Goal: Information Seeking & Learning: Find specific fact

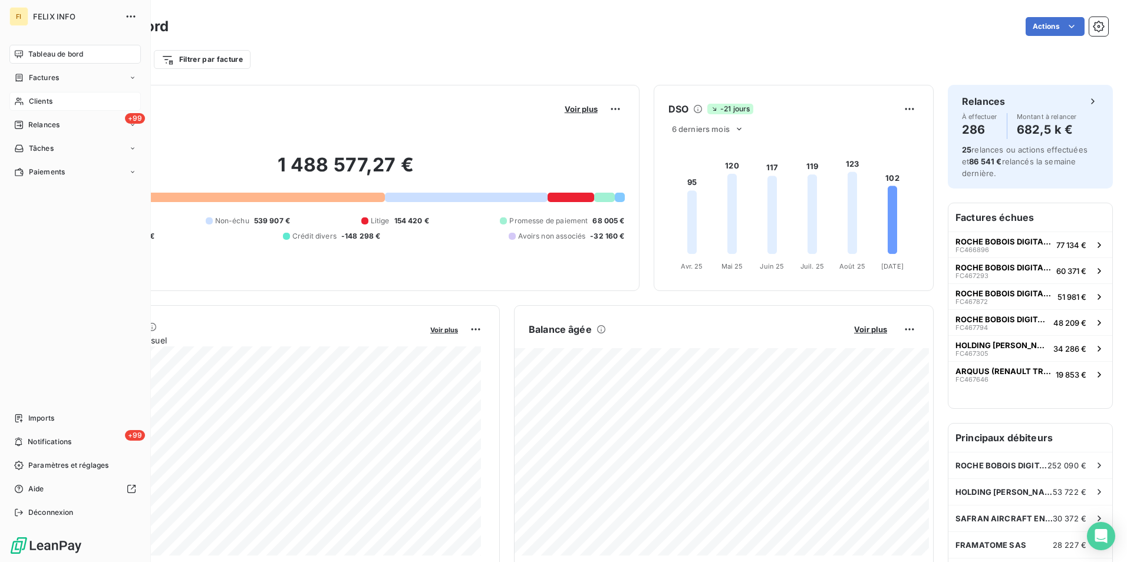
click at [39, 101] on span "Clients" at bounding box center [41, 101] width 24 height 11
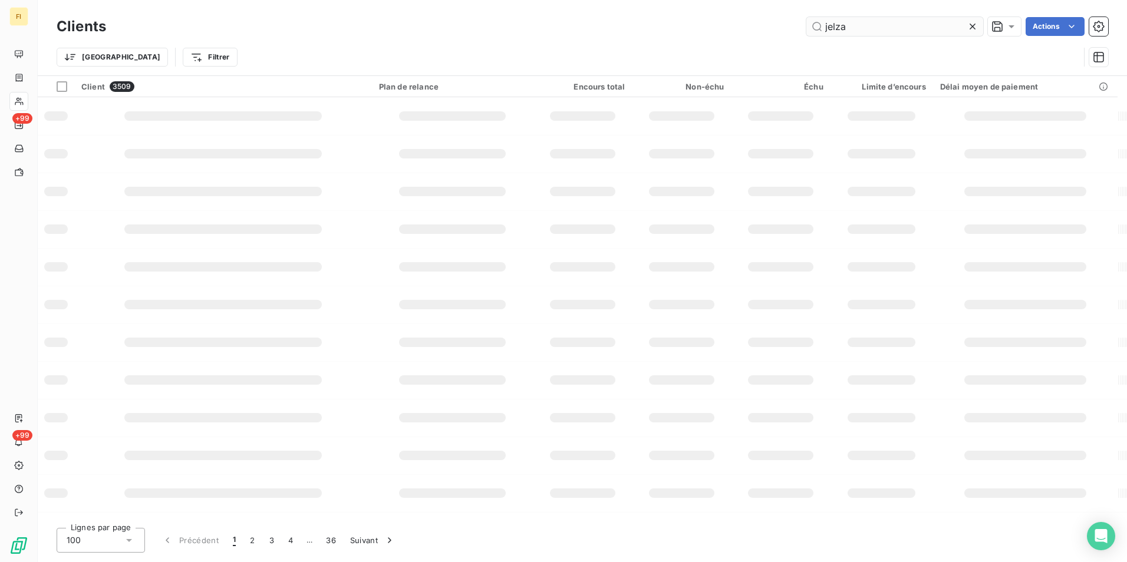
type input "jelza"
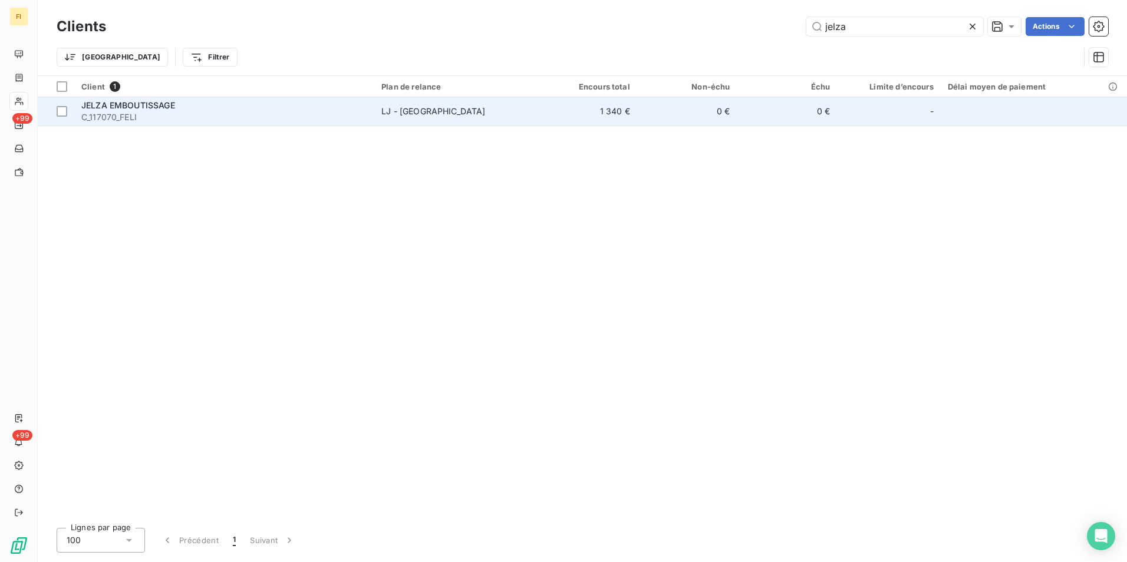
click at [553, 109] on td "1 340 €" at bounding box center [587, 111] width 100 height 28
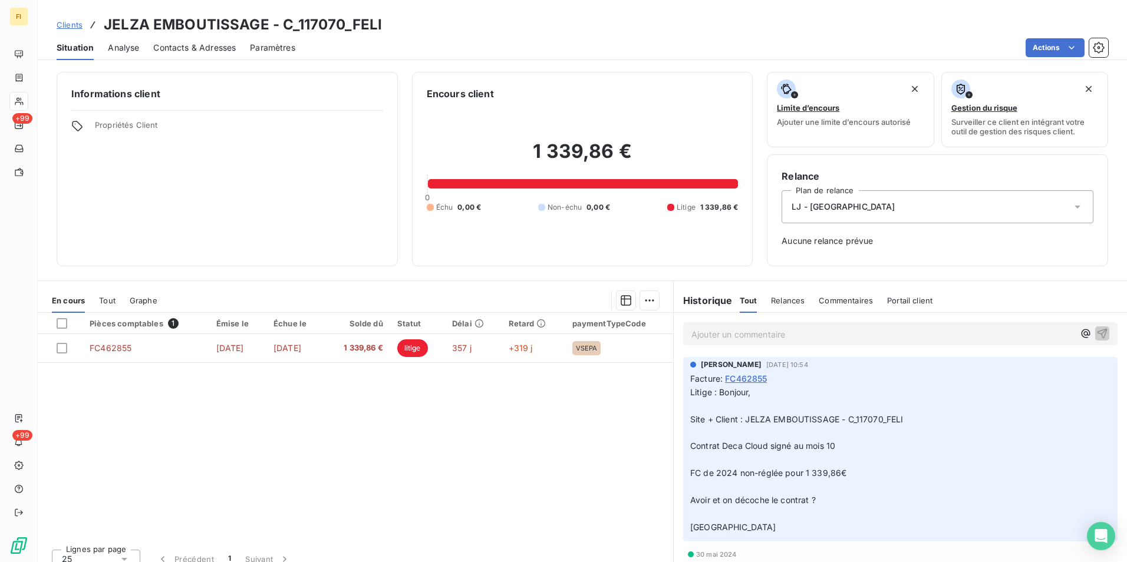
click at [69, 28] on span "Clients" at bounding box center [70, 24] width 26 height 9
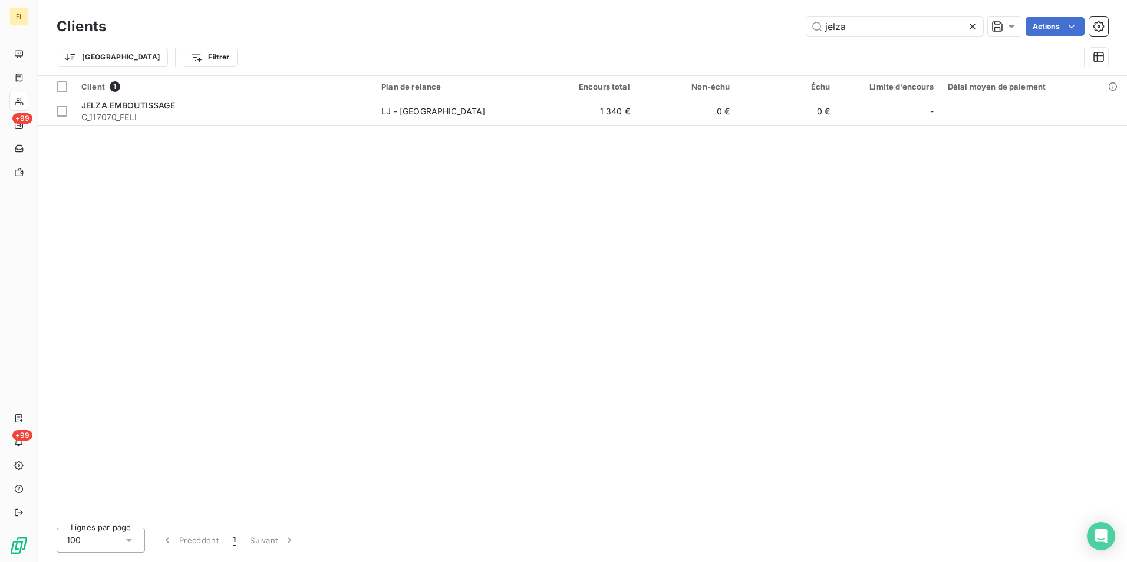
drag, startPoint x: 881, startPoint y: 25, endPoint x: 619, endPoint y: 28, distance: 262.2
click at [731, 27] on div "jelza Actions" at bounding box center [614, 26] width 988 height 19
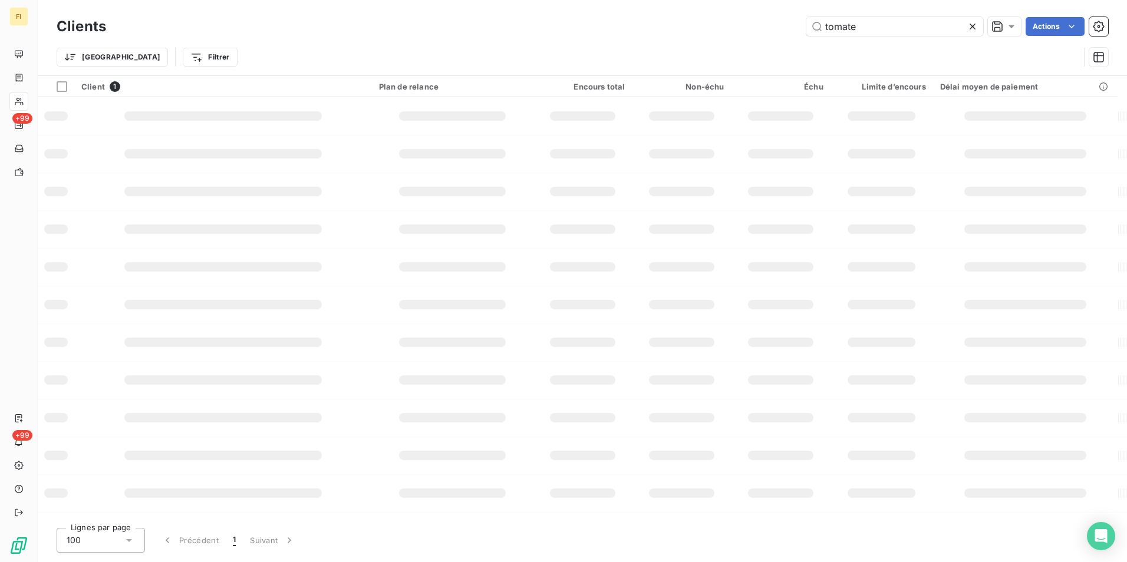
type input "tomate"
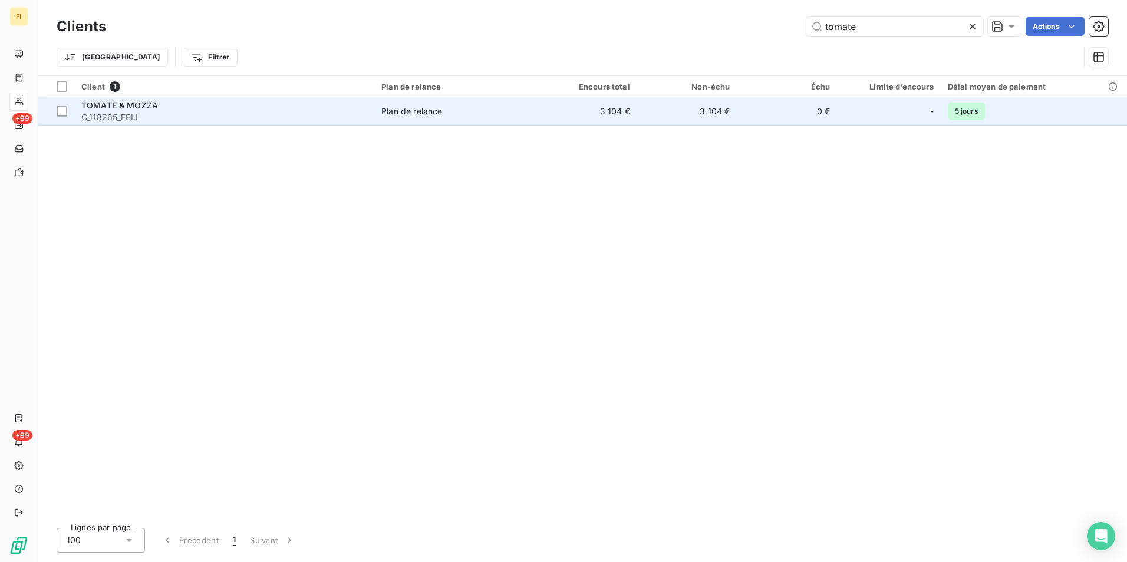
click at [570, 120] on td "3 104 €" at bounding box center [587, 111] width 100 height 28
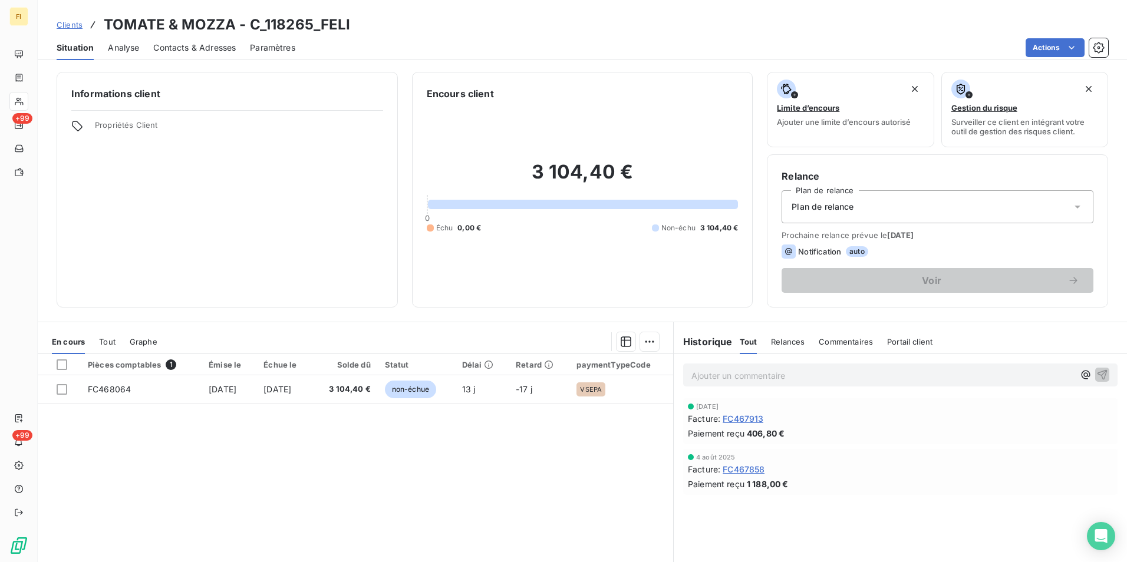
click at [70, 22] on span "Clients" at bounding box center [70, 24] width 26 height 9
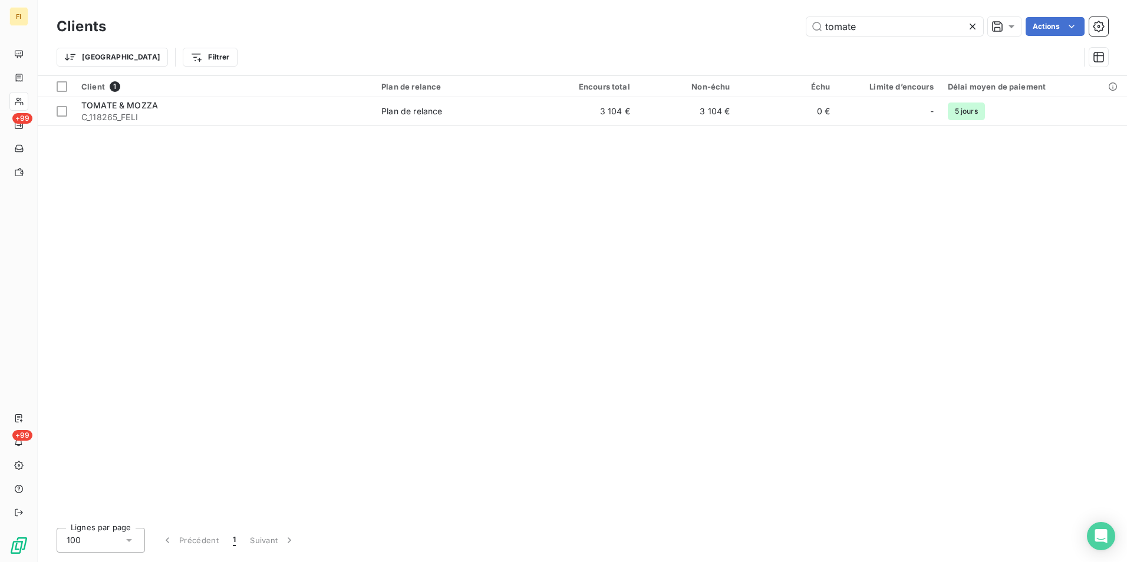
drag, startPoint x: 821, startPoint y: 28, endPoint x: 659, endPoint y: 40, distance: 162.5
click at [656, 32] on div "tomate Actions" at bounding box center [614, 26] width 988 height 19
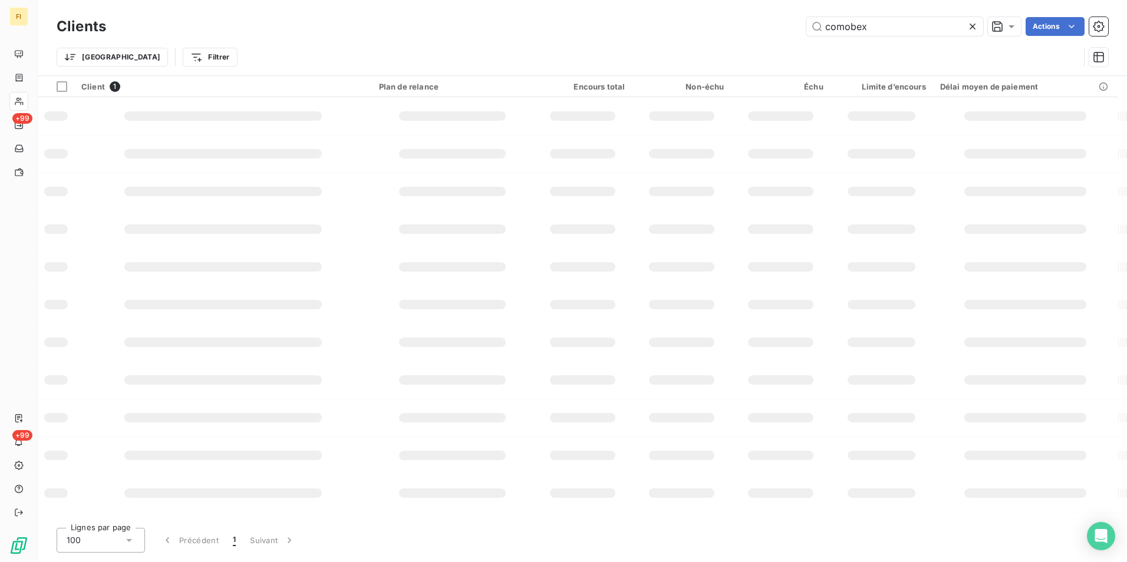
type input "comobex"
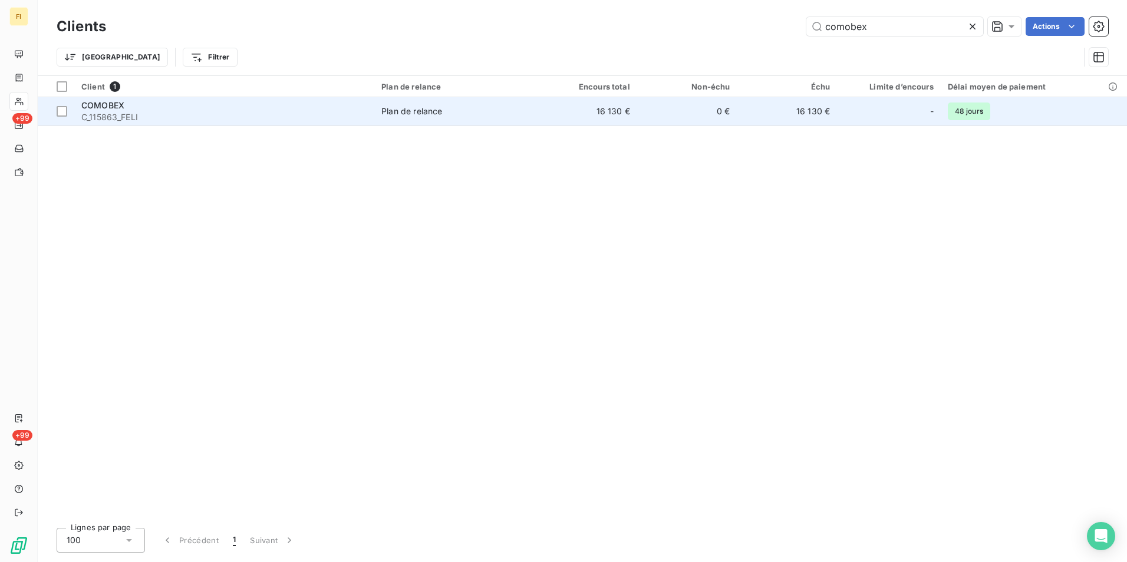
click at [637, 109] on td "16 130 €" at bounding box center [587, 111] width 100 height 28
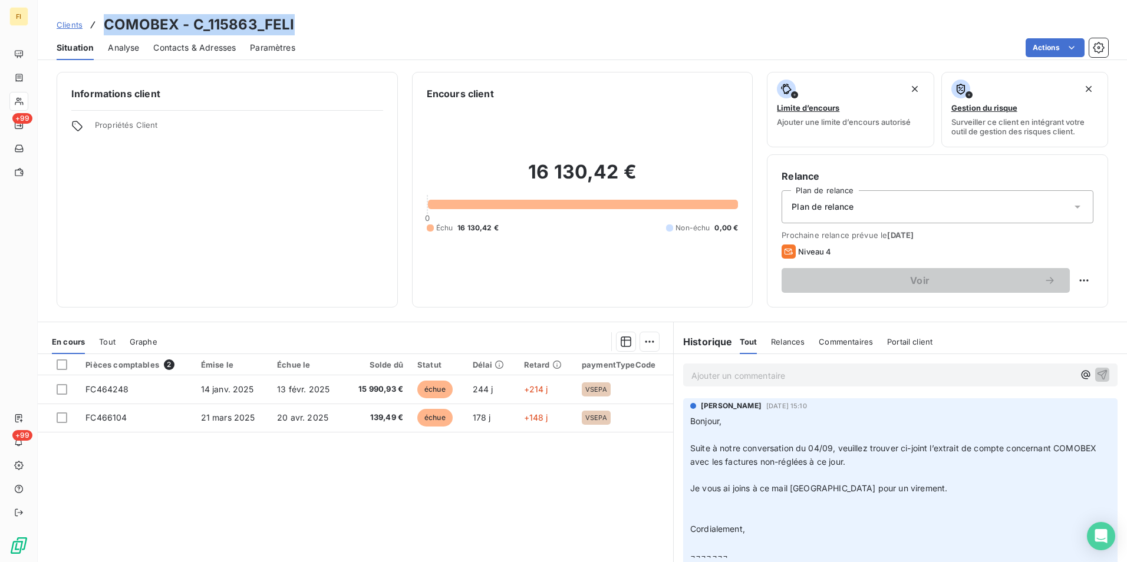
drag, startPoint x: 303, startPoint y: 25, endPoint x: 102, endPoint y: 18, distance: 201.1
click at [102, 18] on div "Clients COMOBEX - C_115863_FELI" at bounding box center [582, 24] width 1089 height 21
drag, startPoint x: 102, startPoint y: 18, endPoint x: 251, endPoint y: 27, distance: 149.3
copy h3 "COMOBEX - C_115863_FELI"
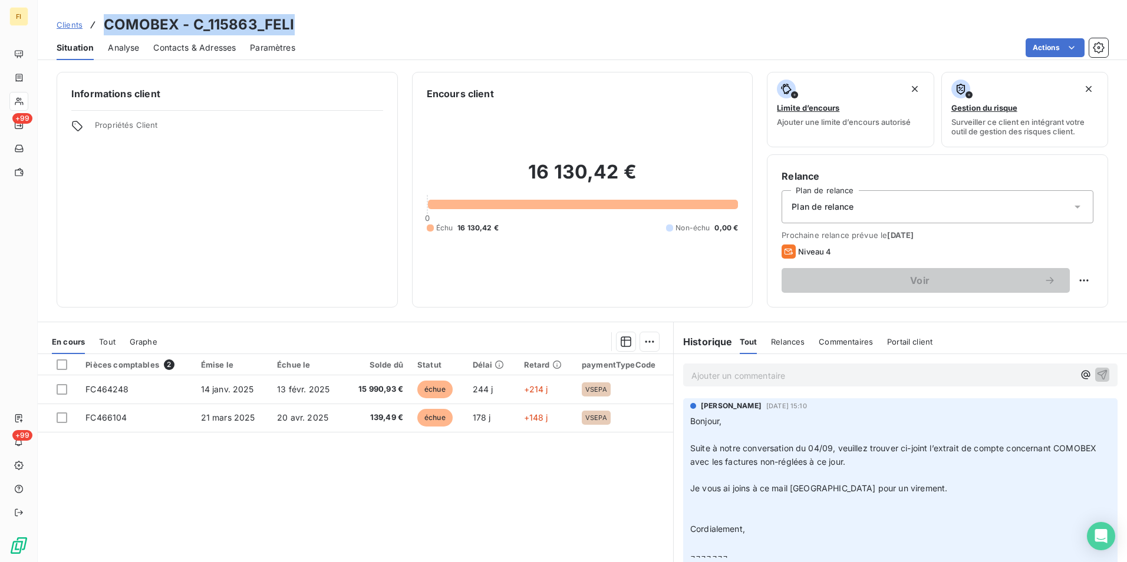
click at [214, 46] on span "Contacts & Adresses" at bounding box center [194, 48] width 82 height 12
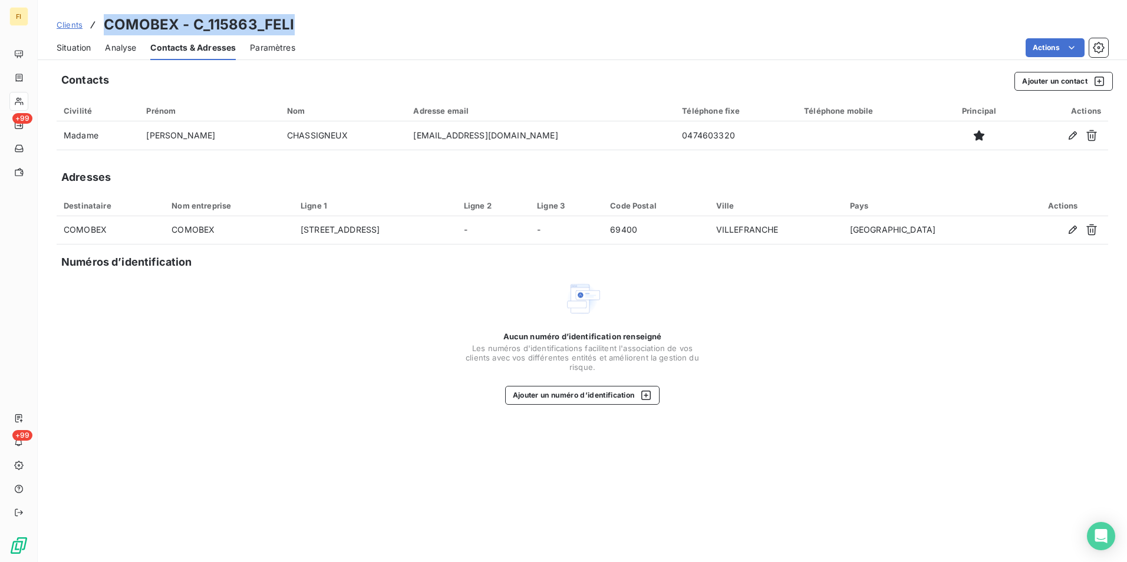
click at [77, 24] on span "Clients" at bounding box center [70, 24] width 26 height 9
